Goal: Task Accomplishment & Management: Manage account settings

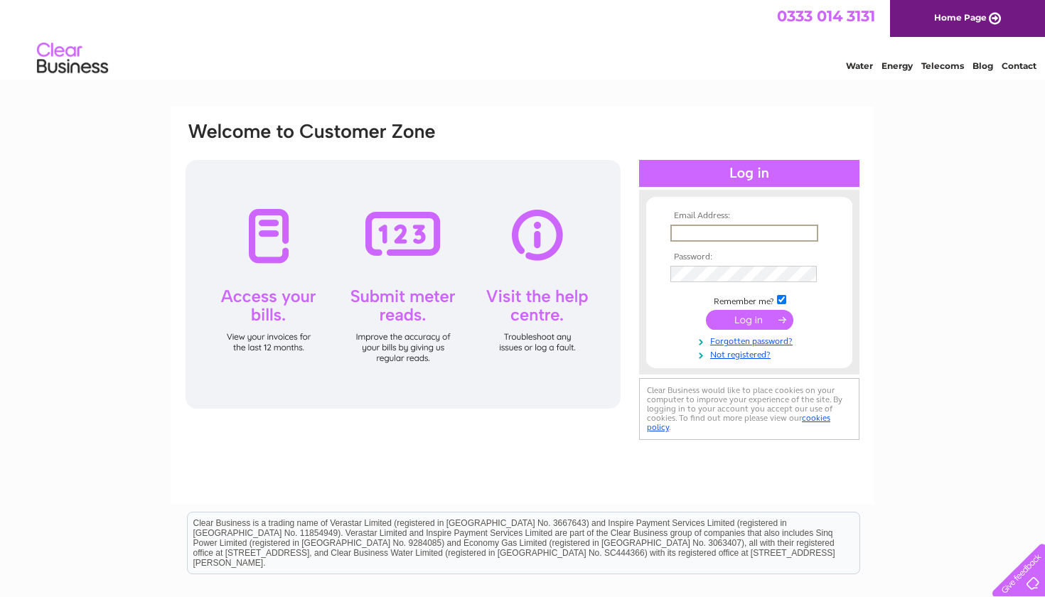
type input "[EMAIL_ADDRESS][DOMAIN_NAME]"
click at [749, 318] on input "submit" at bounding box center [749, 318] width 87 height 20
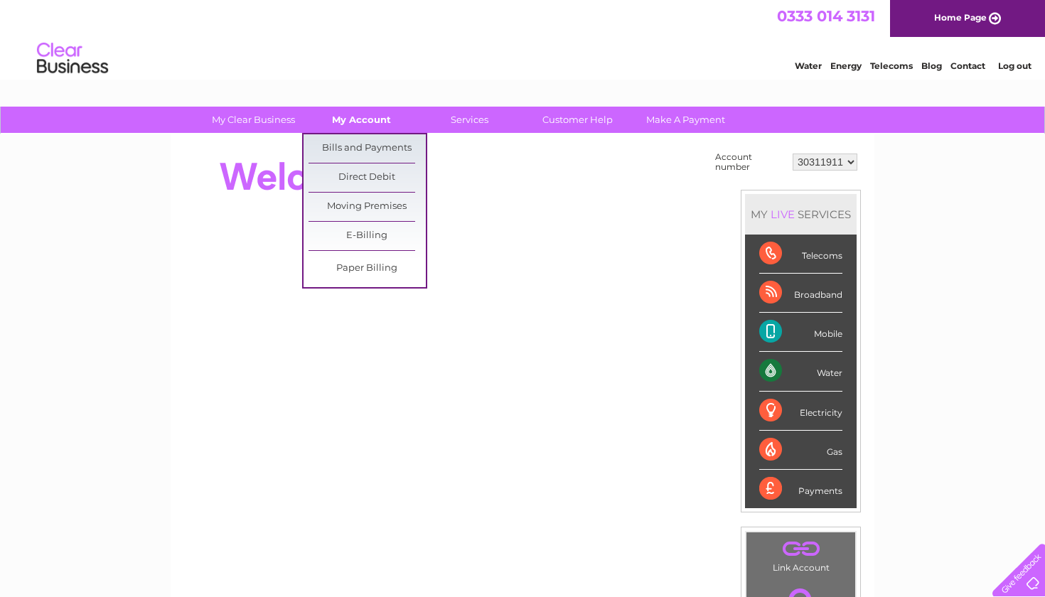
click at [384, 116] on link "My Account" at bounding box center [361, 120] width 117 height 26
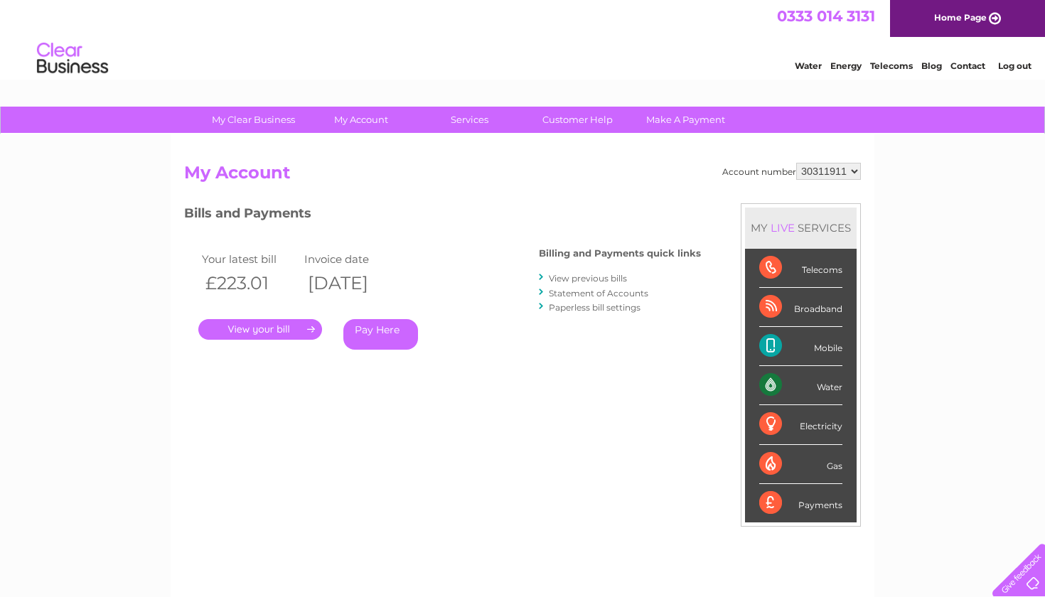
click at [291, 321] on link "." at bounding box center [260, 329] width 124 height 21
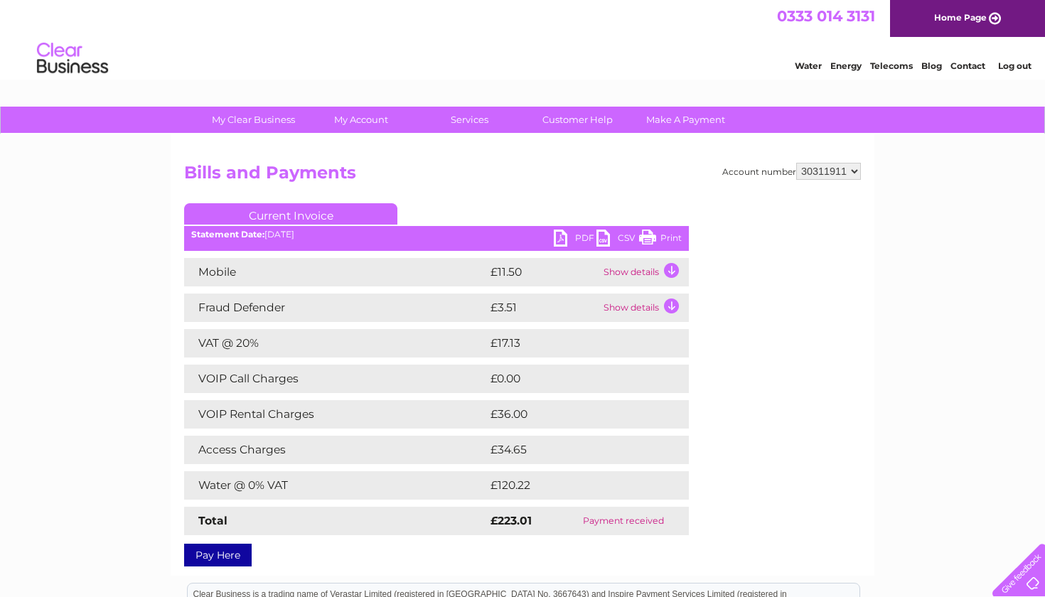
click at [581, 239] on link "PDF" at bounding box center [575, 240] width 43 height 21
